Goal: Information Seeking & Learning: Understand process/instructions

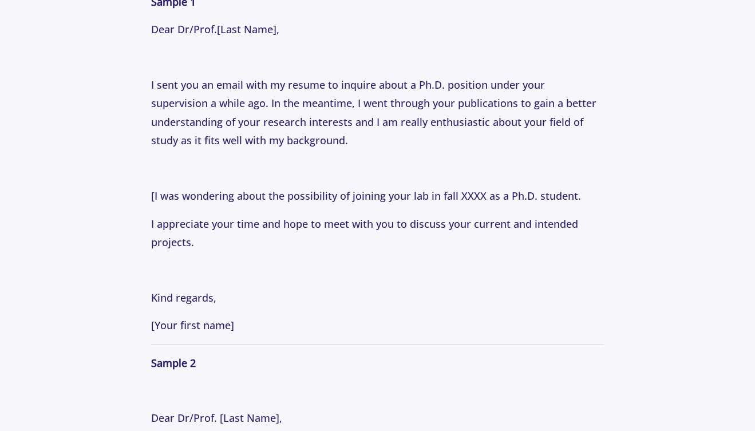
scroll to position [1547, 0]
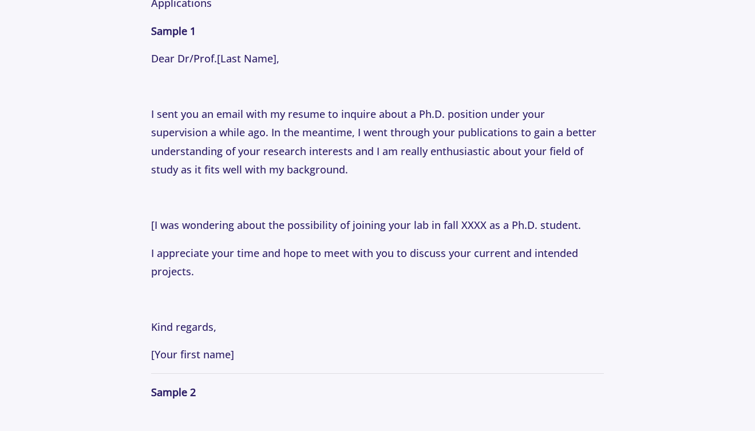
click at [355, 132] on p "I sent you an email with my resume to inquire about a Ph.D. position under your…" at bounding box center [377, 142] width 453 height 74
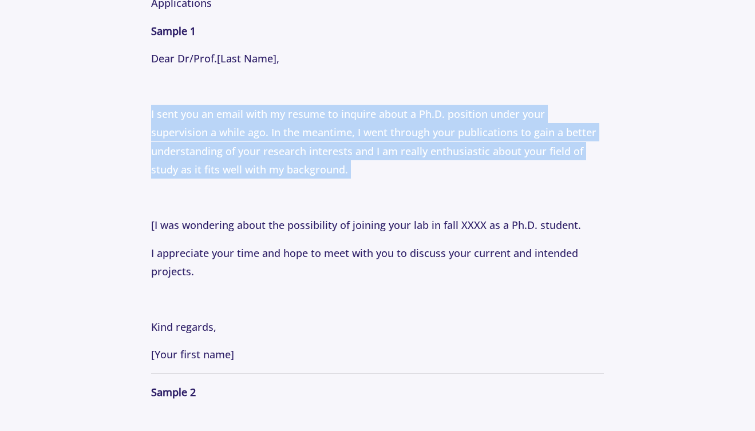
click at [355, 132] on p "I sent you an email with my resume to inquire about a Ph.D. position under your…" at bounding box center [377, 142] width 453 height 74
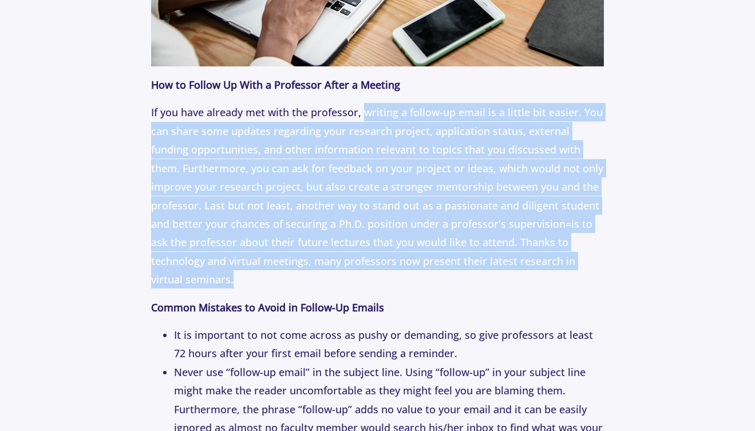
scroll to position [2479, 0]
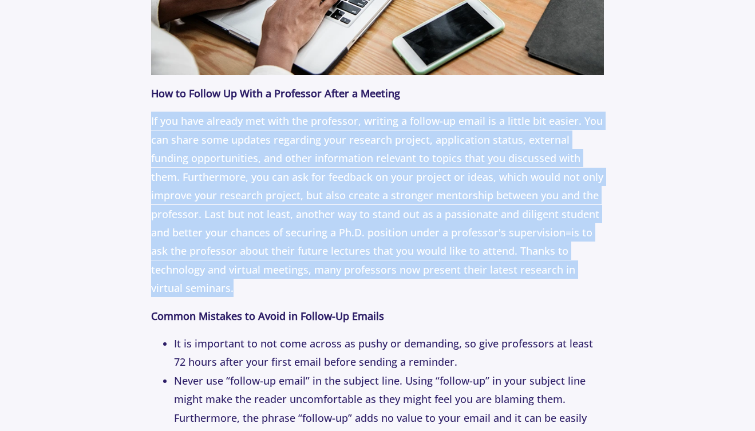
drag, startPoint x: 363, startPoint y: 197, endPoint x: 430, endPoint y: 85, distance: 131.1
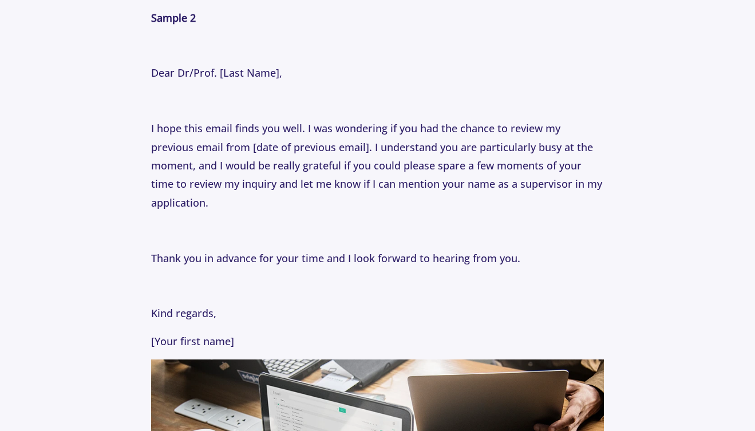
scroll to position [1931, 0]
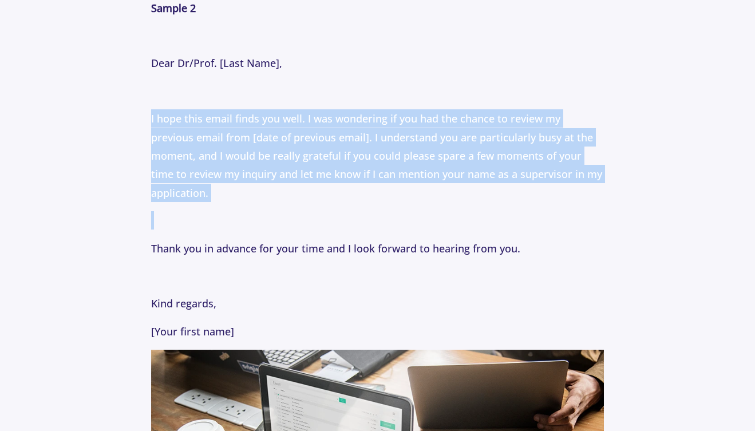
drag, startPoint x: 430, startPoint y: 85, endPoint x: 470, endPoint y: 204, distance: 125.6
click at [470, 204] on p "Have you ever sent an email to a faculty member and not received a response? If…" at bounding box center [377, 40] width 453 height 2681
click at [470, 211] on p at bounding box center [377, 220] width 453 height 18
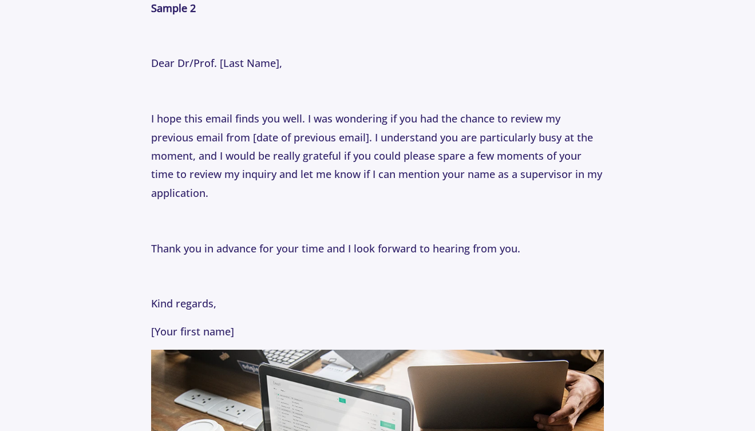
click at [470, 211] on p at bounding box center [377, 220] width 453 height 18
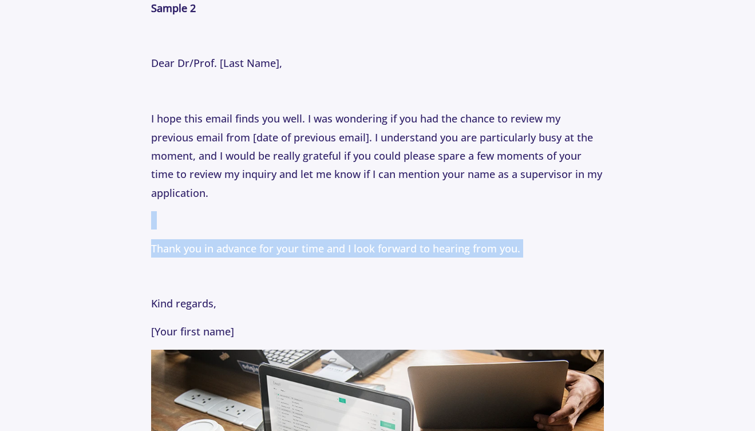
drag, startPoint x: 470, startPoint y: 204, endPoint x: 508, endPoint y: 215, distance: 39.8
click at [508, 215] on p "Have you ever sent an email to a faculty member and not received a response? If…" at bounding box center [377, 40] width 453 height 2681
drag, startPoint x: 463, startPoint y: 181, endPoint x: 488, endPoint y: 223, distance: 48.0
click at [488, 223] on p "Have you ever sent an email to a faculty member and not received a response? If…" at bounding box center [377, 40] width 453 height 2681
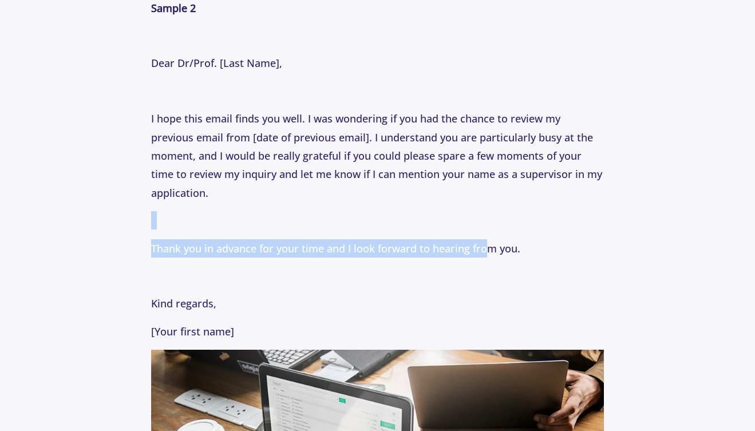
click at [488, 239] on p "Thank you in advance for your time and I look forward to hearing from you." at bounding box center [377, 248] width 453 height 18
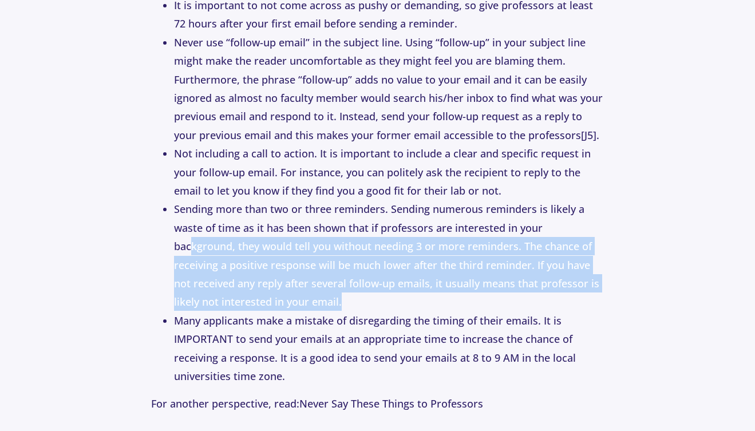
scroll to position [2813, 0]
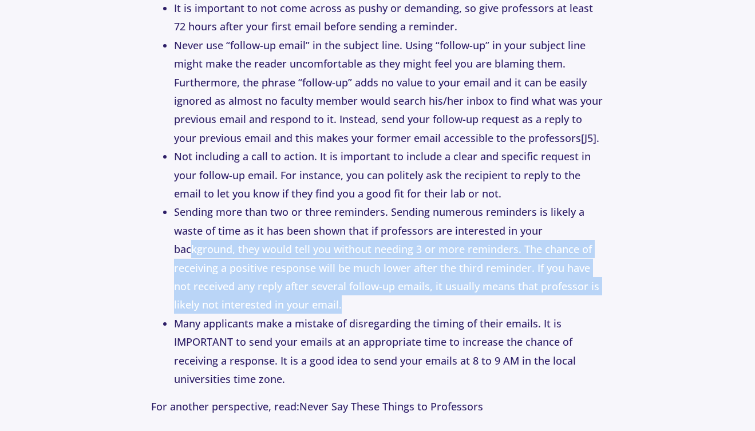
drag, startPoint x: 488, startPoint y: 223, endPoint x: 560, endPoint y: 208, distance: 73.1
click at [560, 208] on li "Sending more than two or three reminders. Sending numerous reminders is likely …" at bounding box center [389, 258] width 430 height 111
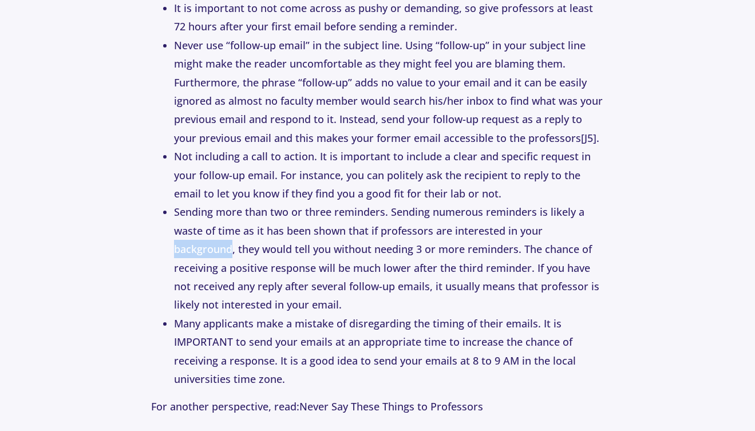
click at [560, 208] on li "Sending more than two or three reminders. Sending numerous reminders is likely …" at bounding box center [389, 258] width 430 height 111
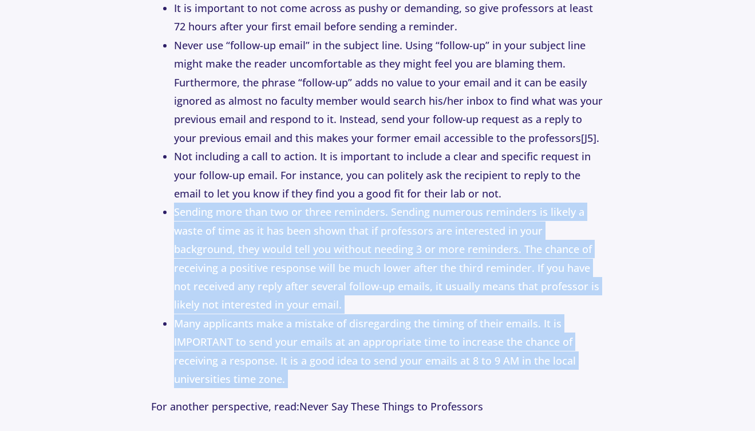
drag, startPoint x: 560, startPoint y: 208, endPoint x: 553, endPoint y: 300, distance: 92.3
click at [553, 300] on ul "It is important to not come across as pushy or demanding, so give professors at…" at bounding box center [377, 194] width 453 height 390
click at [553, 314] on li "Many applicants make a mistake of disregarding the timing of their emails. It i…" at bounding box center [389, 351] width 430 height 74
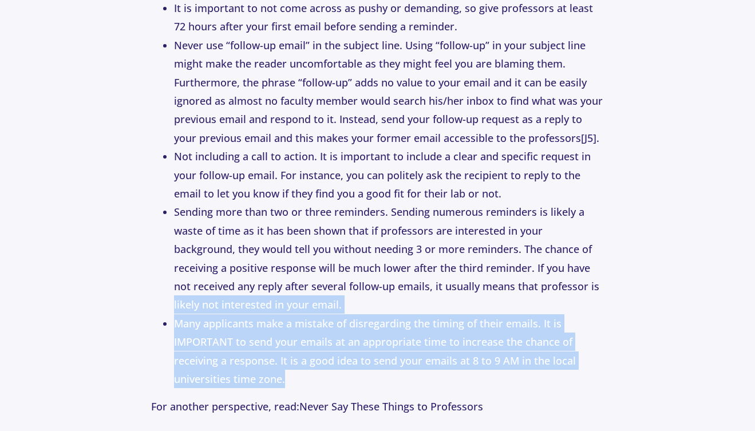
drag, startPoint x: 533, startPoint y: 275, endPoint x: 563, endPoint y: 369, distance: 97.9
click at [563, 369] on ul "It is important to not come across as pushy or demanding, so give professors at…" at bounding box center [377, 194] width 453 height 390
click at [563, 369] on li "Many applicants make a mistake of disregarding the timing of their emails. It i…" at bounding box center [389, 351] width 430 height 74
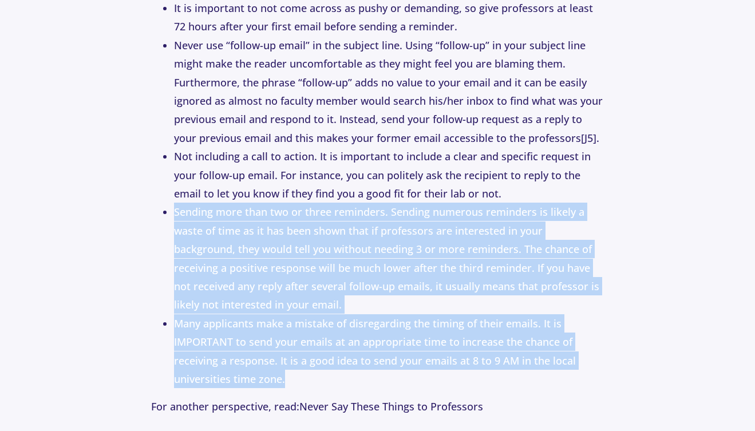
drag, startPoint x: 563, startPoint y: 369, endPoint x: 545, endPoint y: 176, distance: 193.1
click at [545, 176] on ul "It is important to not come across as pushy or demanding, so give professors at…" at bounding box center [377, 194] width 453 height 390
click at [545, 176] on li "Not including a call to action. It is important to include a clear and specific…" at bounding box center [389, 175] width 430 height 56
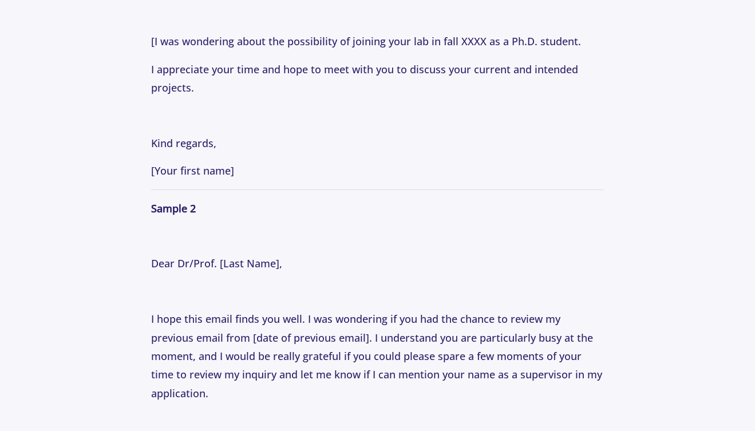
scroll to position [1911, 0]
